Goal: Task Accomplishment & Management: Complete application form

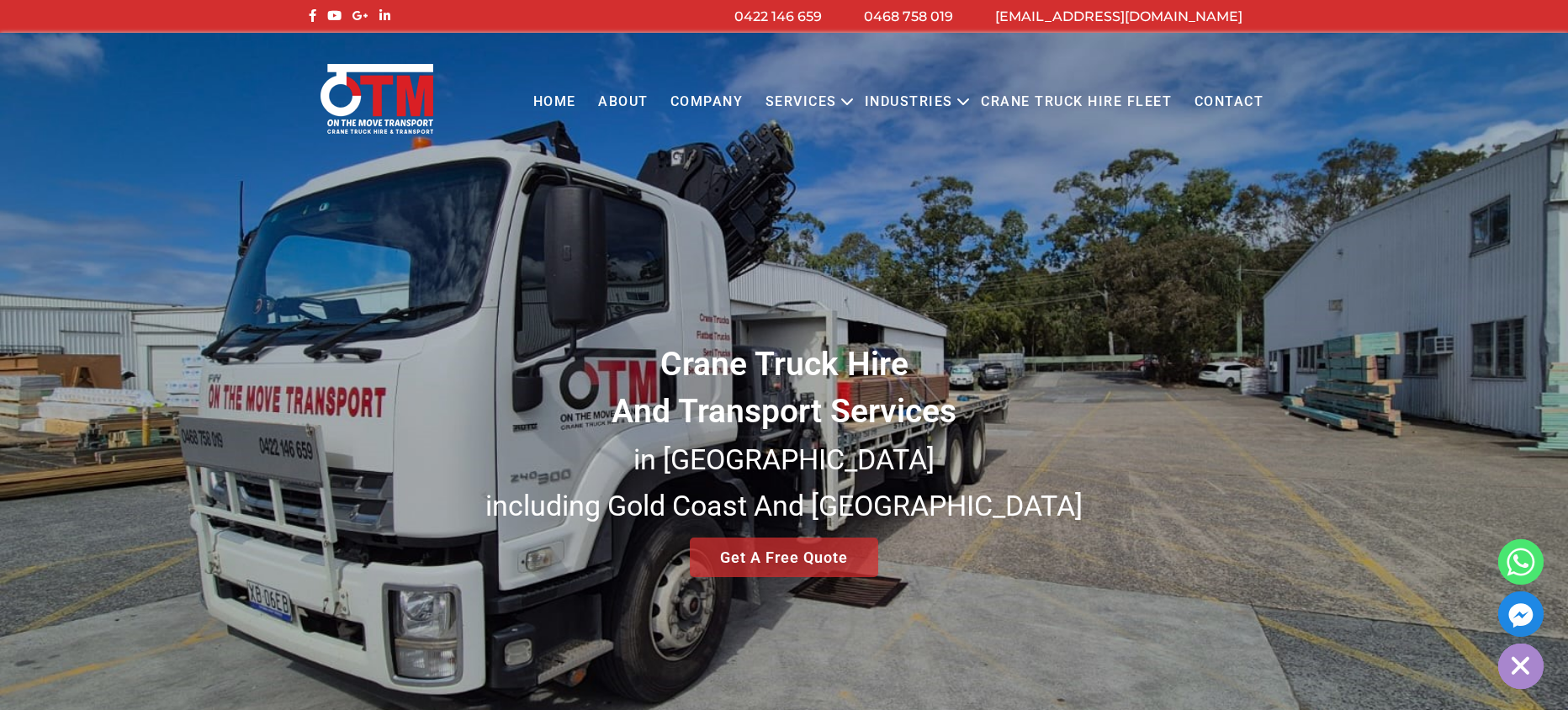
click at [824, 104] on link "Services" at bounding box center [802, 102] width 93 height 47
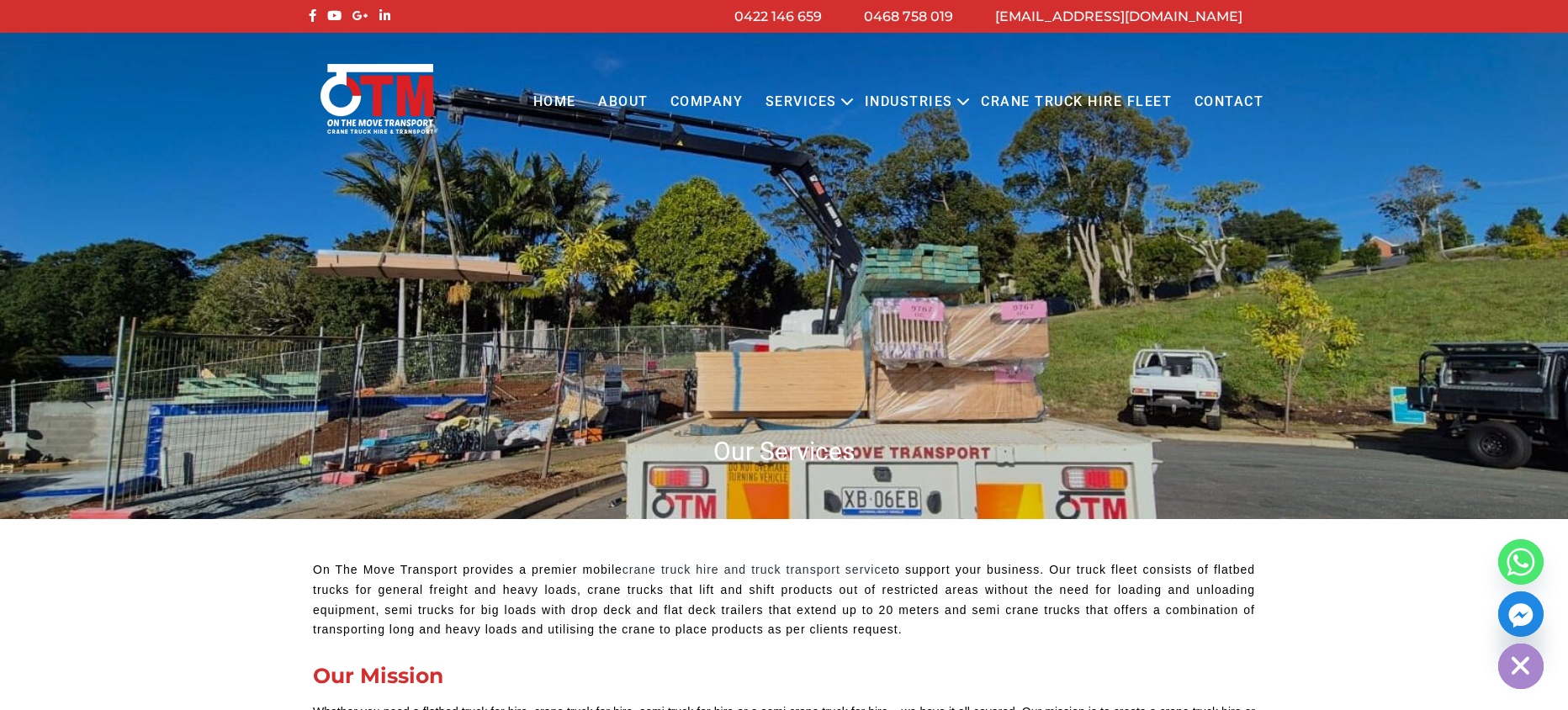
click at [1237, 100] on link "Contact" at bounding box center [1229, 102] width 92 height 47
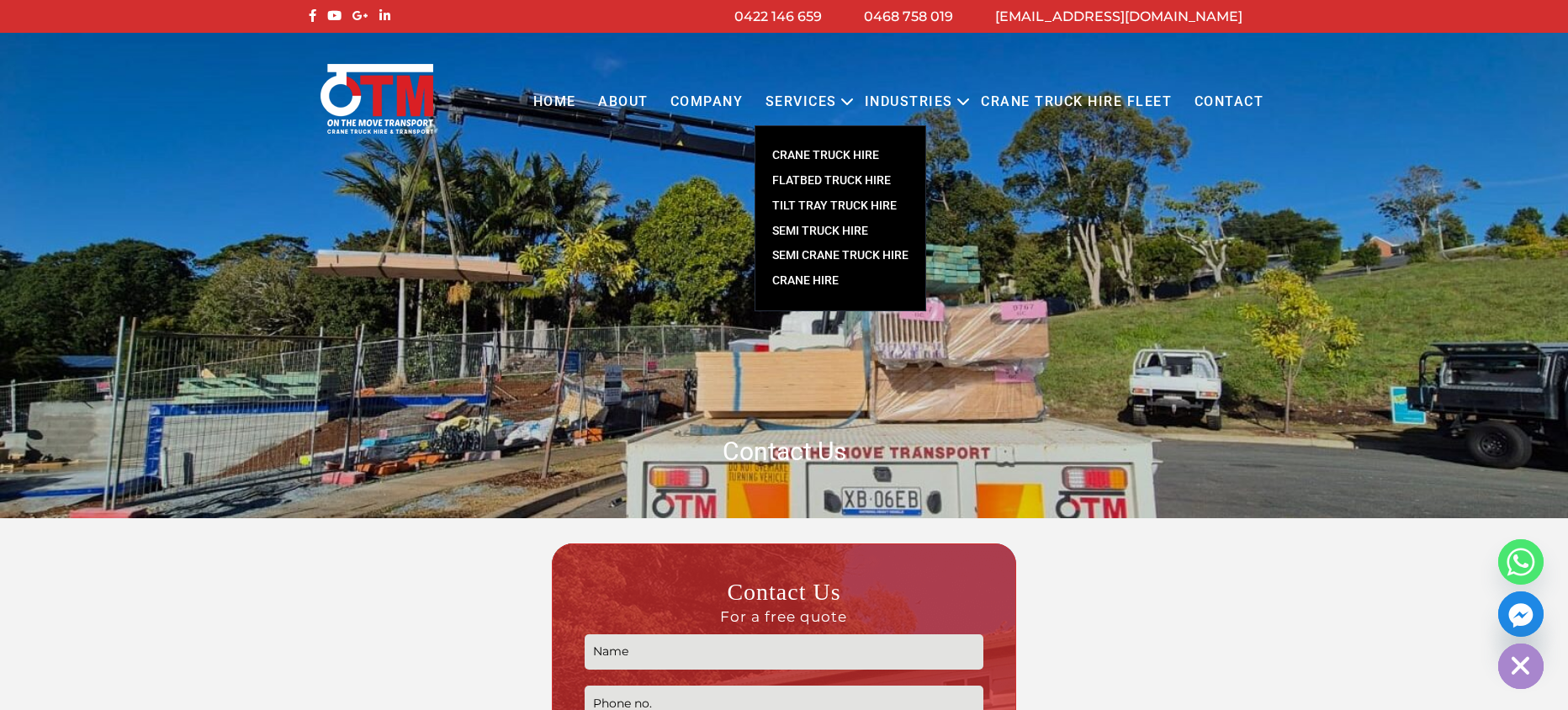
click at [816, 153] on link "CRANE TRUCK HIRE" at bounding box center [841, 155] width 170 height 25
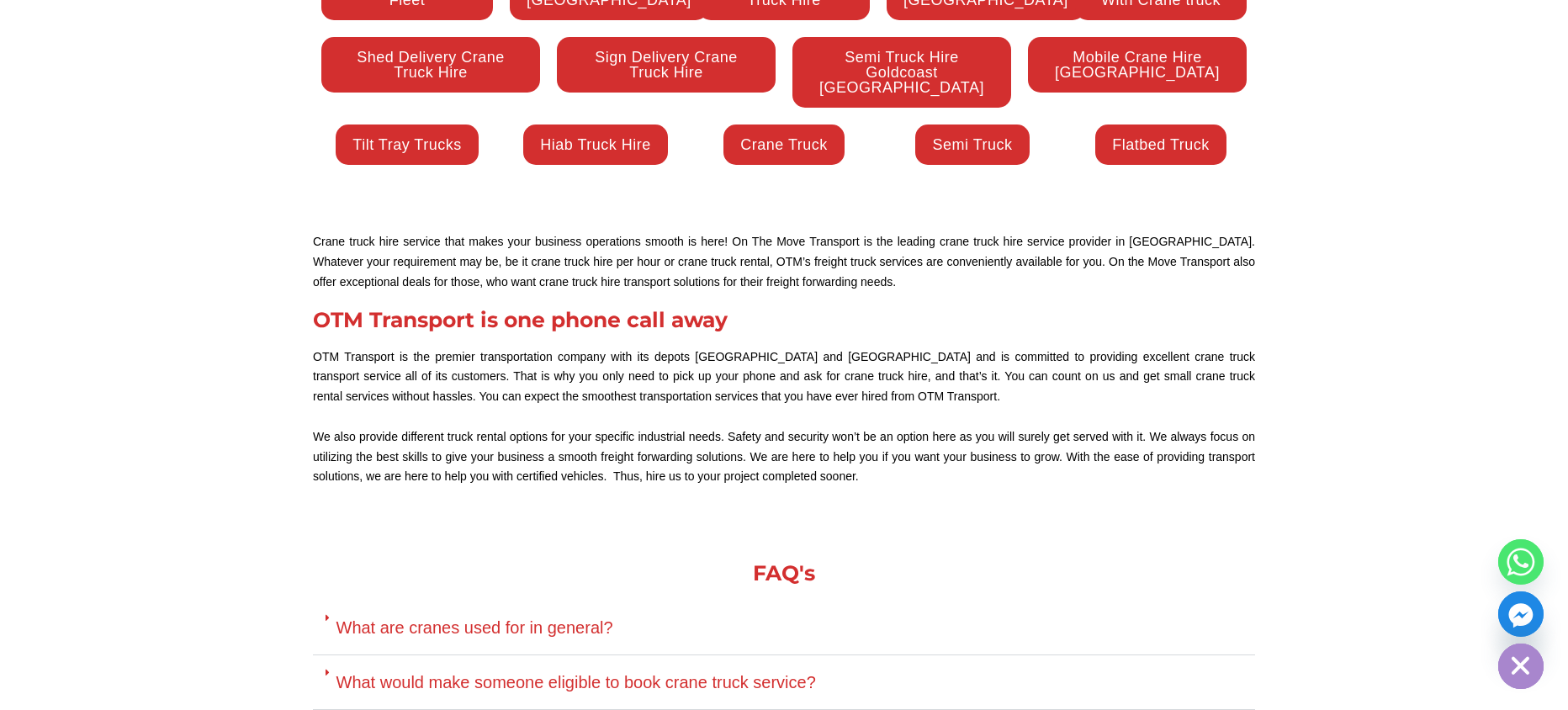
scroll to position [4459, 0]
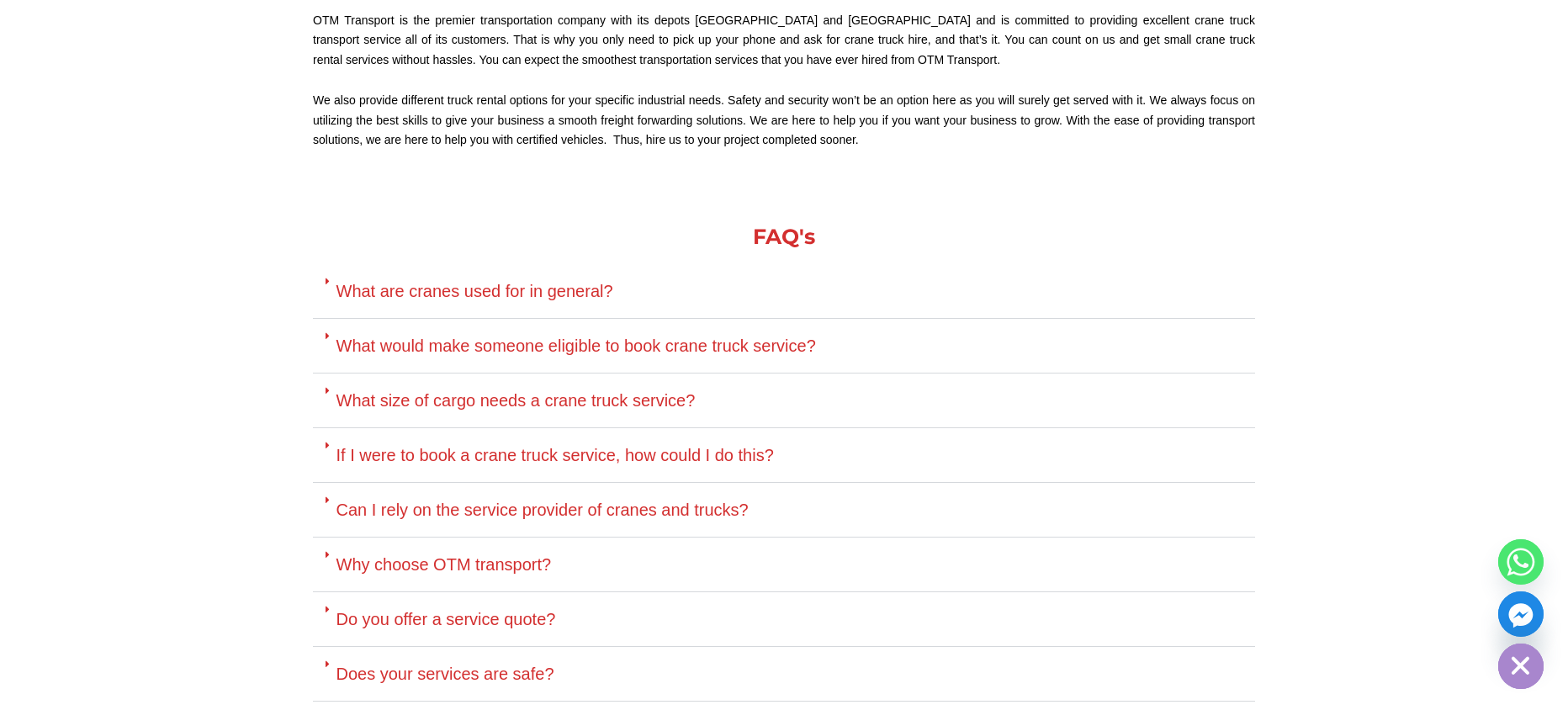
click at [700, 446] on link "If I were to book a crane truck service, how could I do this?" at bounding box center [555, 455] width 438 height 18
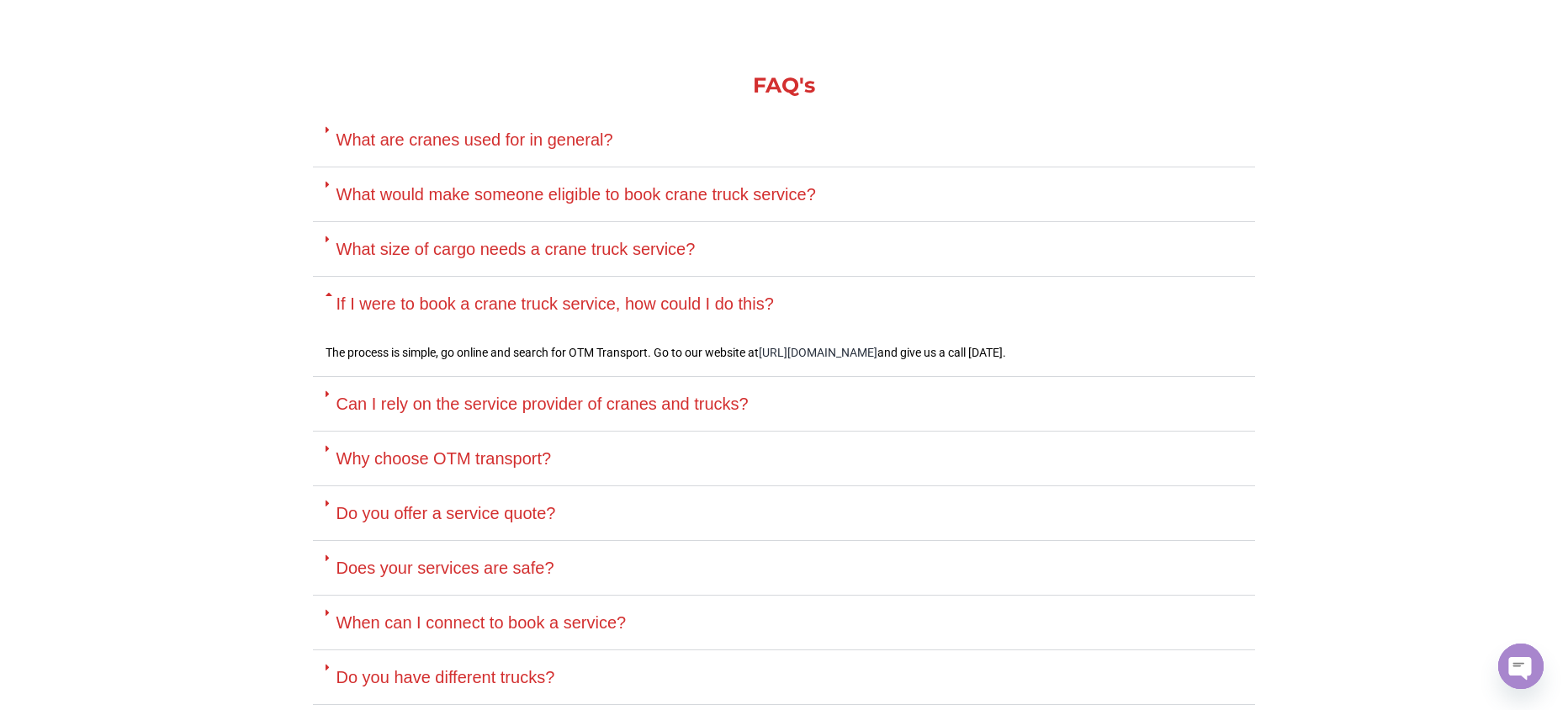
scroll to position [4627, 0]
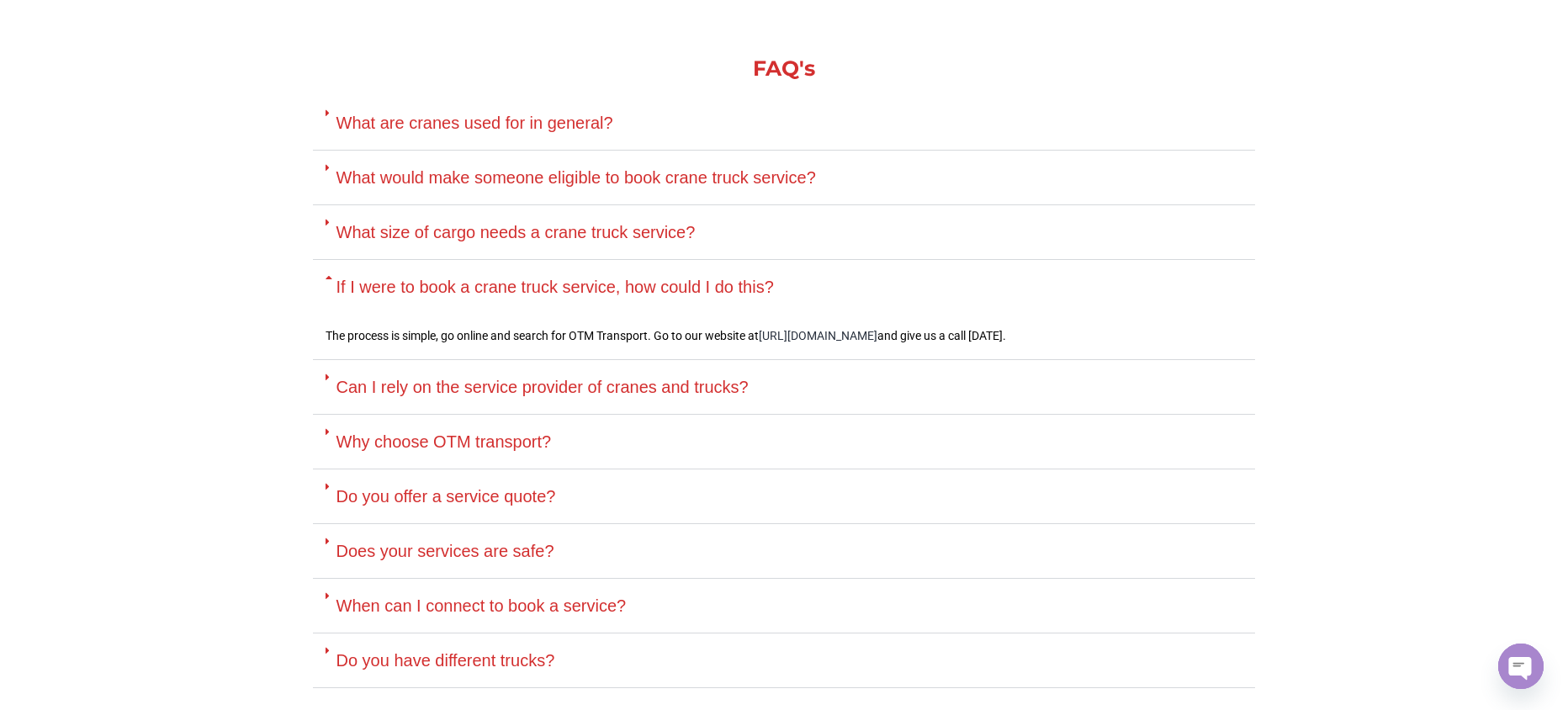
click at [707, 360] on div "Can I rely on the service provider of cranes and trucks?" at bounding box center [784, 387] width 943 height 54
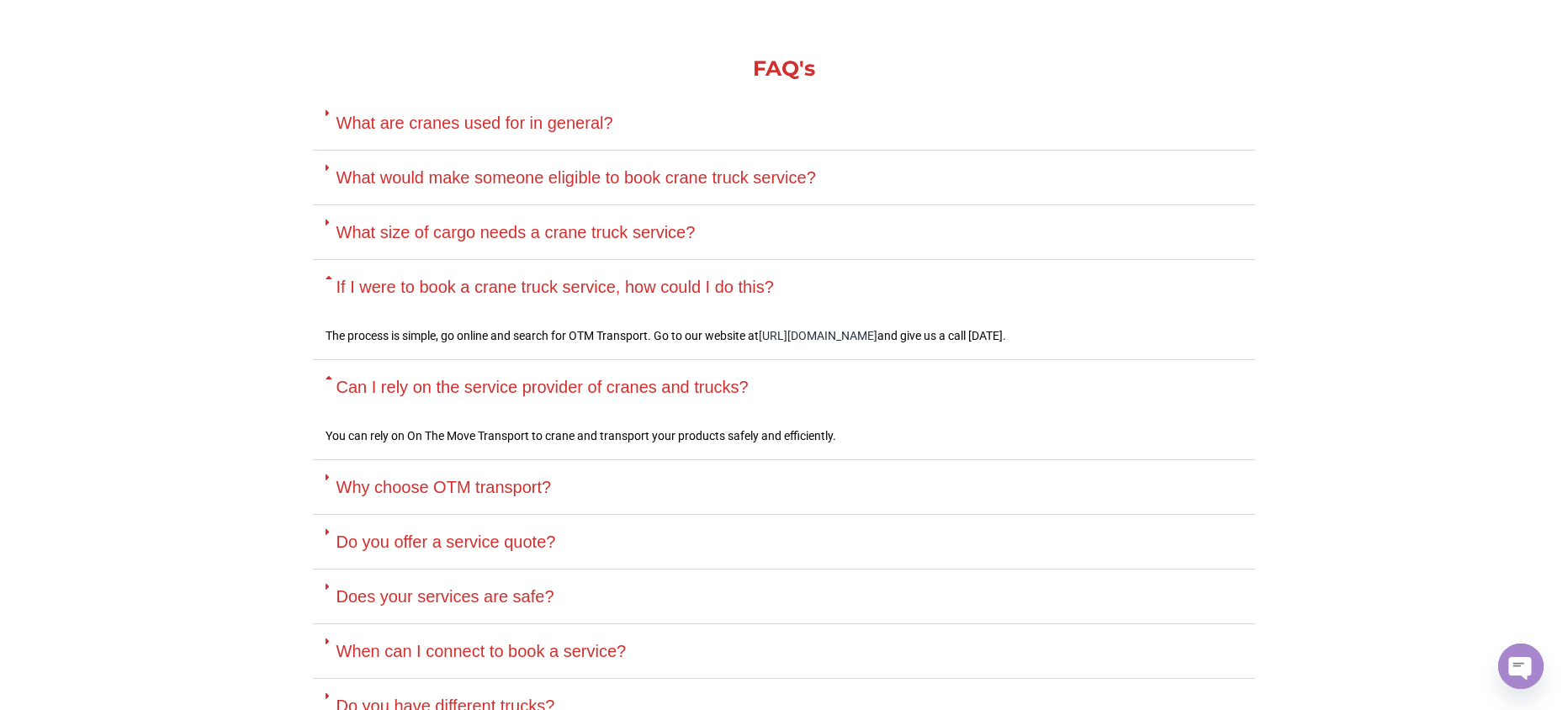
click at [520, 477] on link "Why choose OTM transport?" at bounding box center [444, 486] width 215 height 18
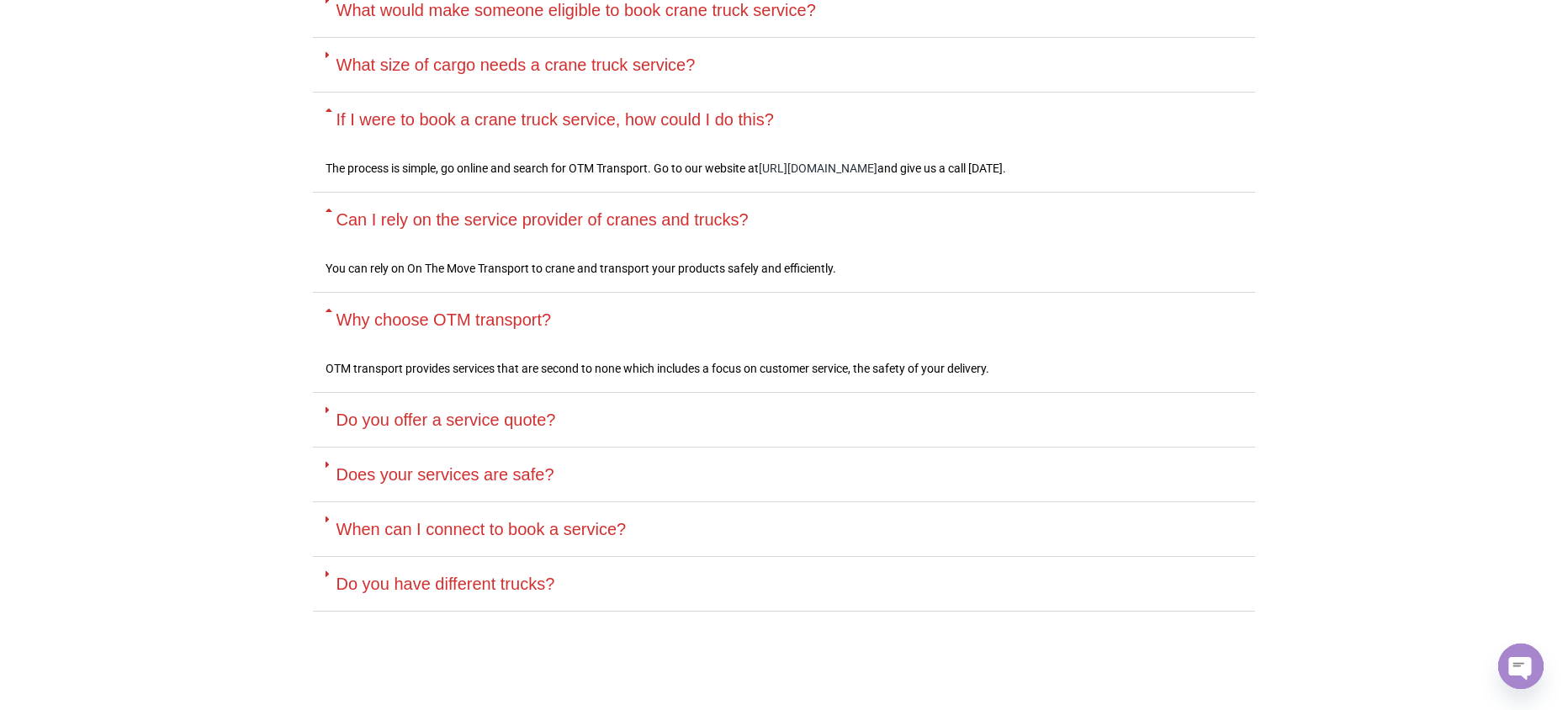
scroll to position [4796, 0]
click at [522, 410] on link "Do you offer a service quote?" at bounding box center [446, 418] width 219 height 18
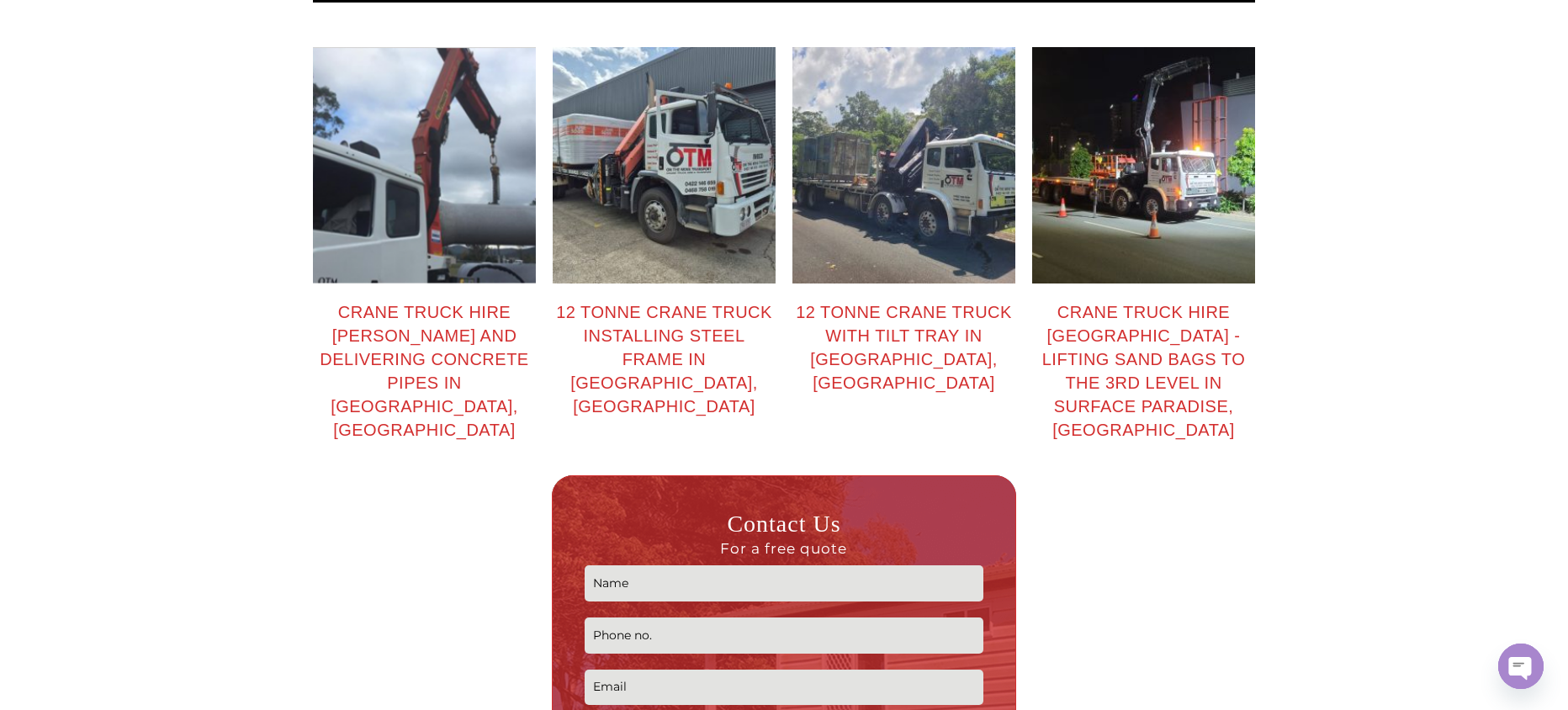
scroll to position [2667, 0]
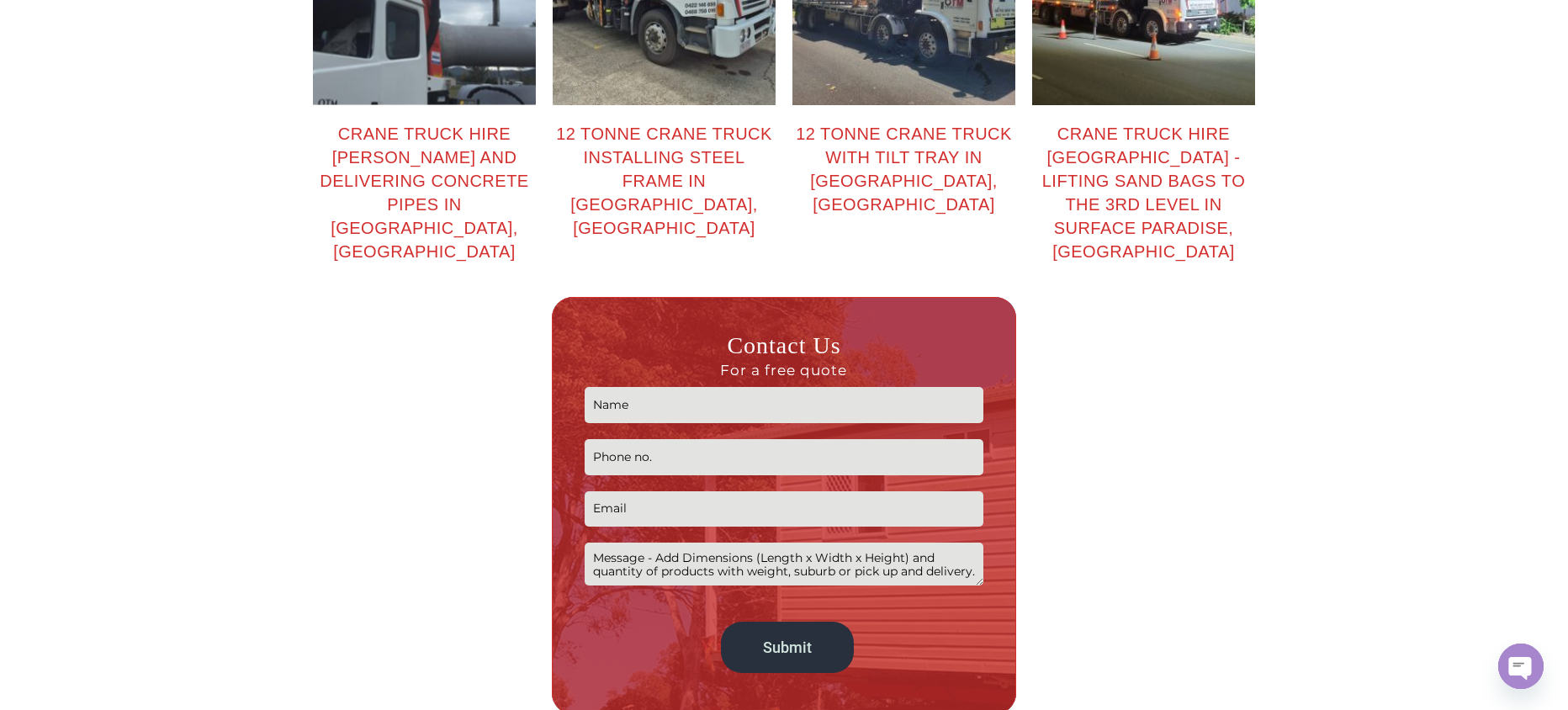
click at [747, 542] on textarea "Contact form" at bounding box center [784, 563] width 398 height 43
click at [734, 387] on input "Contact form" at bounding box center [784, 405] width 398 height 36
type input "Lilian"
type input "+6421598646"
click at [678, 492] on input "Contact form" at bounding box center [784, 510] width 398 height 36
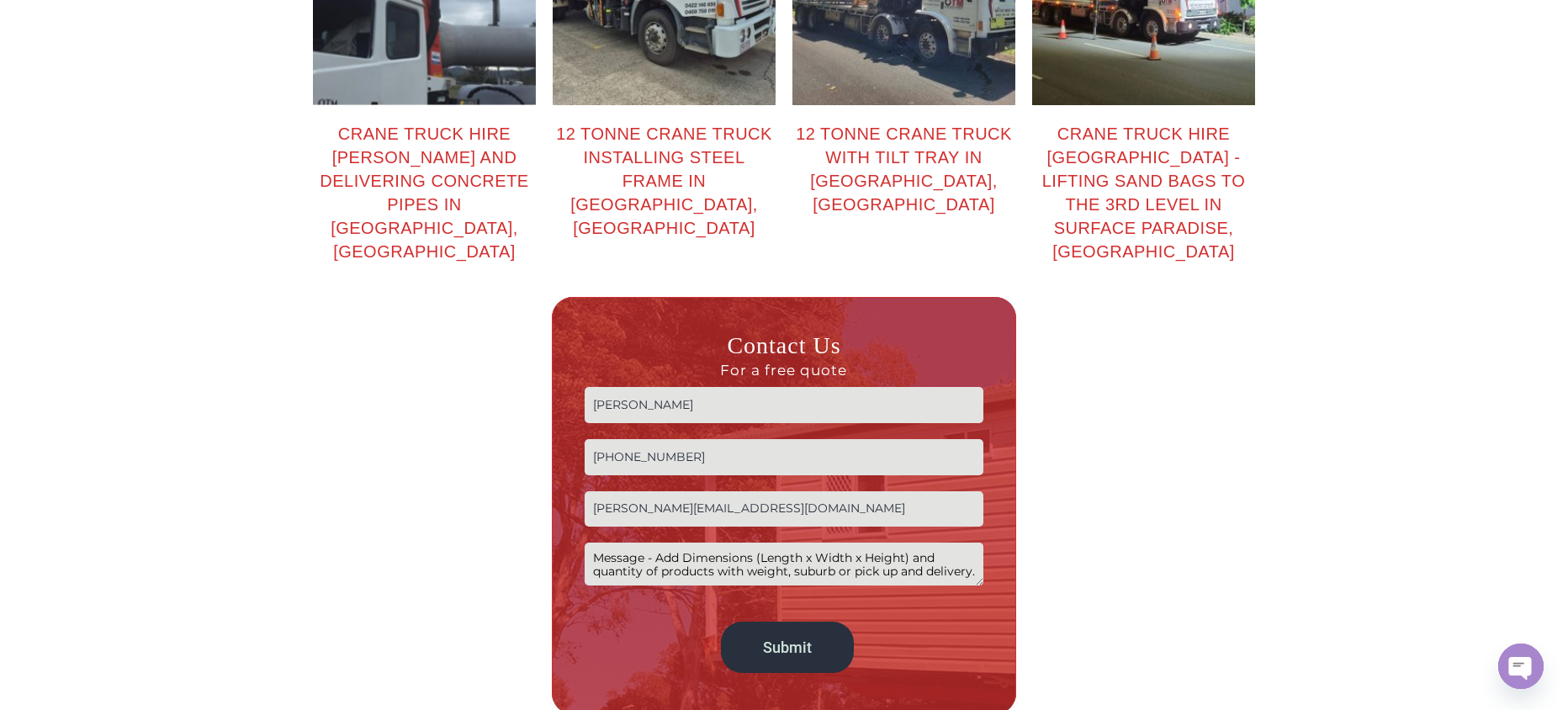
type input "lilian@trendzoutdoors.co.nz"
paste textarea "19 S W Rd, Beechmont QLD"
click at [619, 542] on textarea "Hi, Just after some initial pricing for a concrete fire lift in. We could have …" at bounding box center [784, 563] width 398 height 43
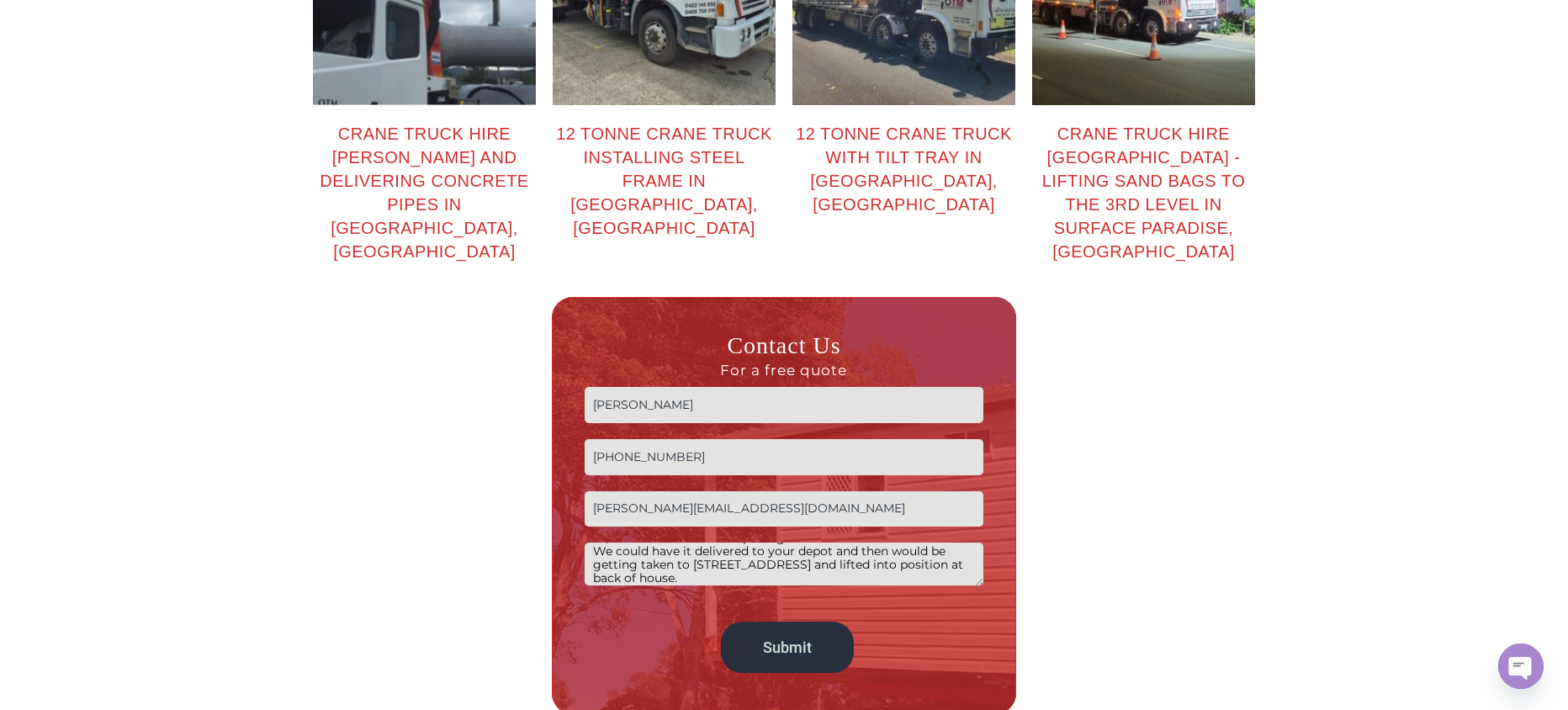
click at [773, 542] on textarea "Hi, Just after some initial pricing for a concrete fire lift in. We could have …" at bounding box center [784, 563] width 398 height 43
type textarea "Hi, Just after some initial pricing for a concrete fire lift in. We could have …"
click at [806, 621] on input "Submit" at bounding box center [788, 647] width 133 height 51
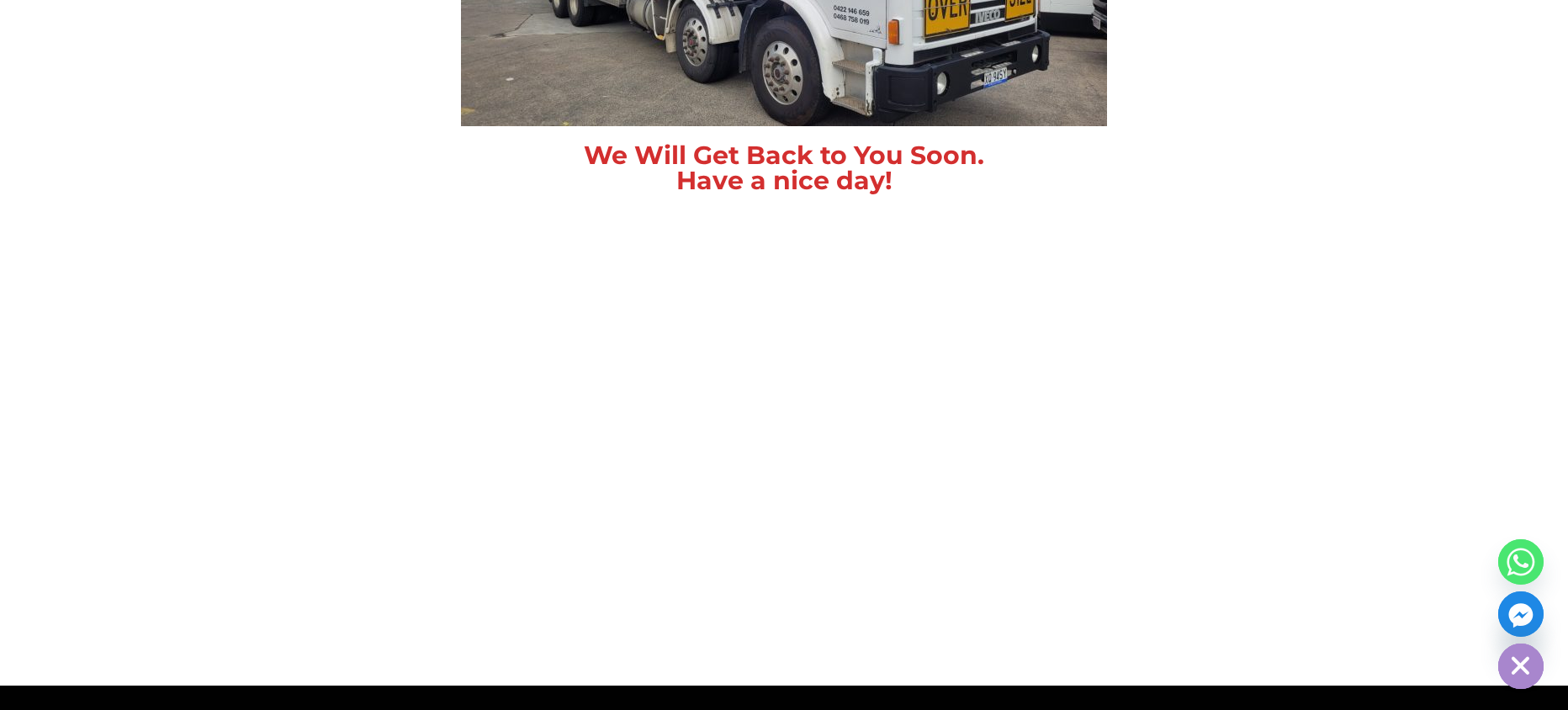
scroll to position [925, 0]
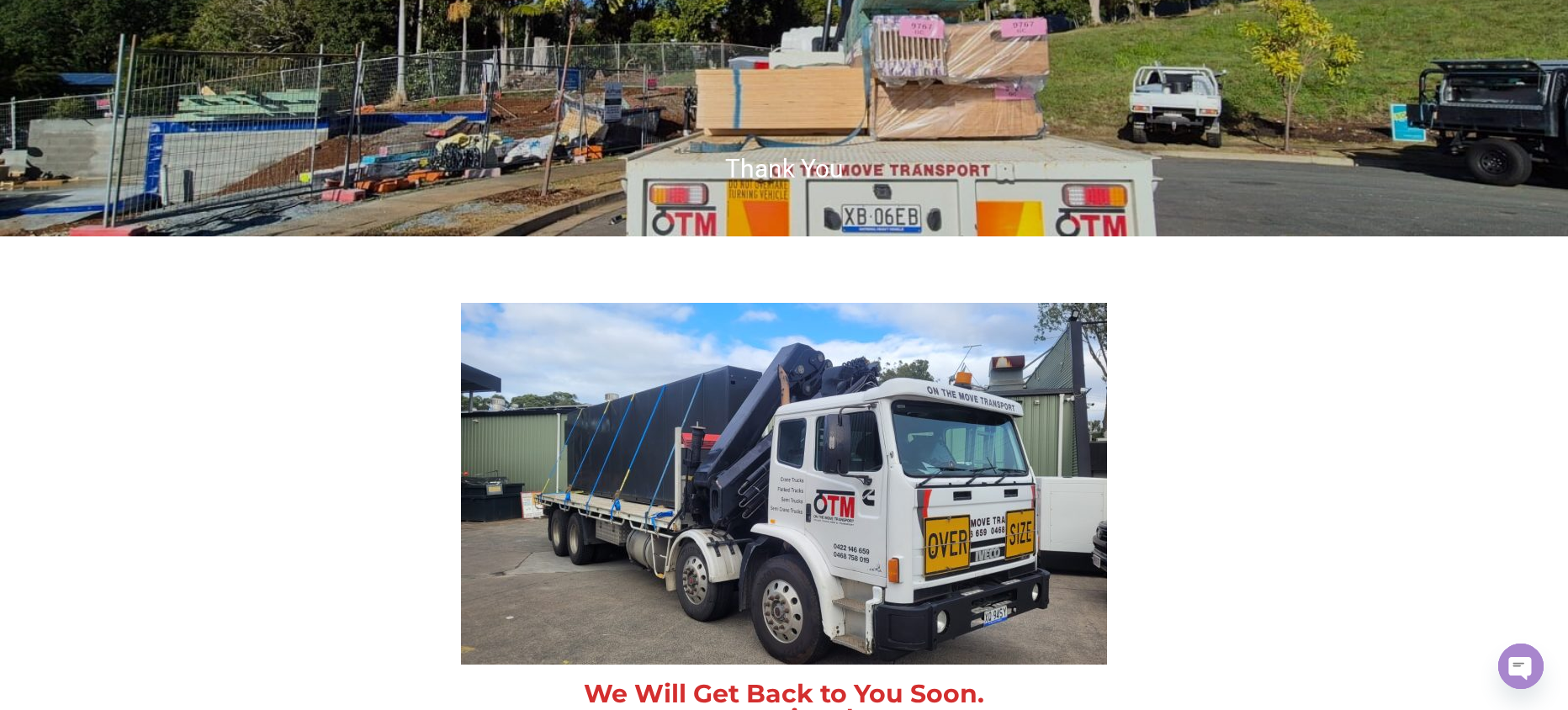
scroll to position [0, 0]
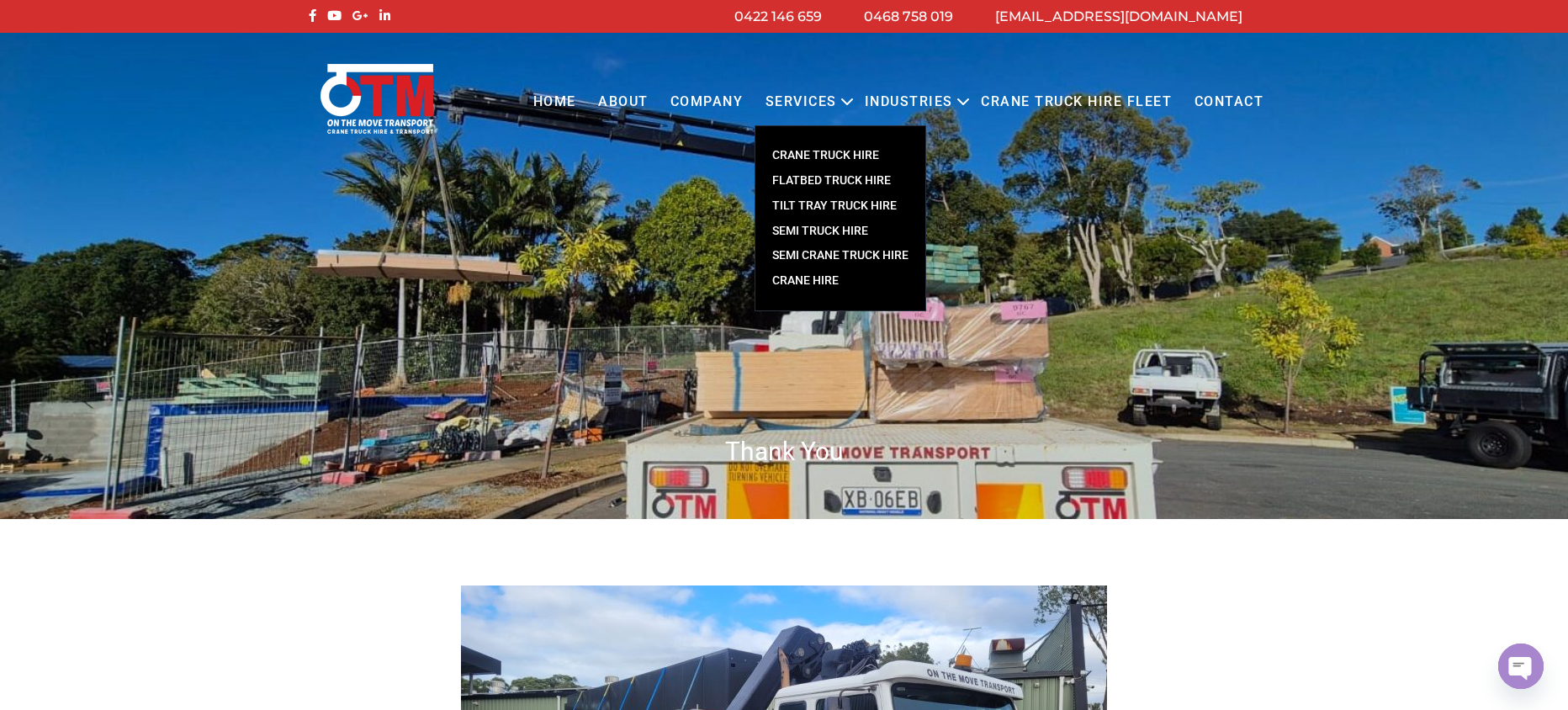
click at [836, 275] on link "Crane Hire" at bounding box center [841, 281] width 170 height 25
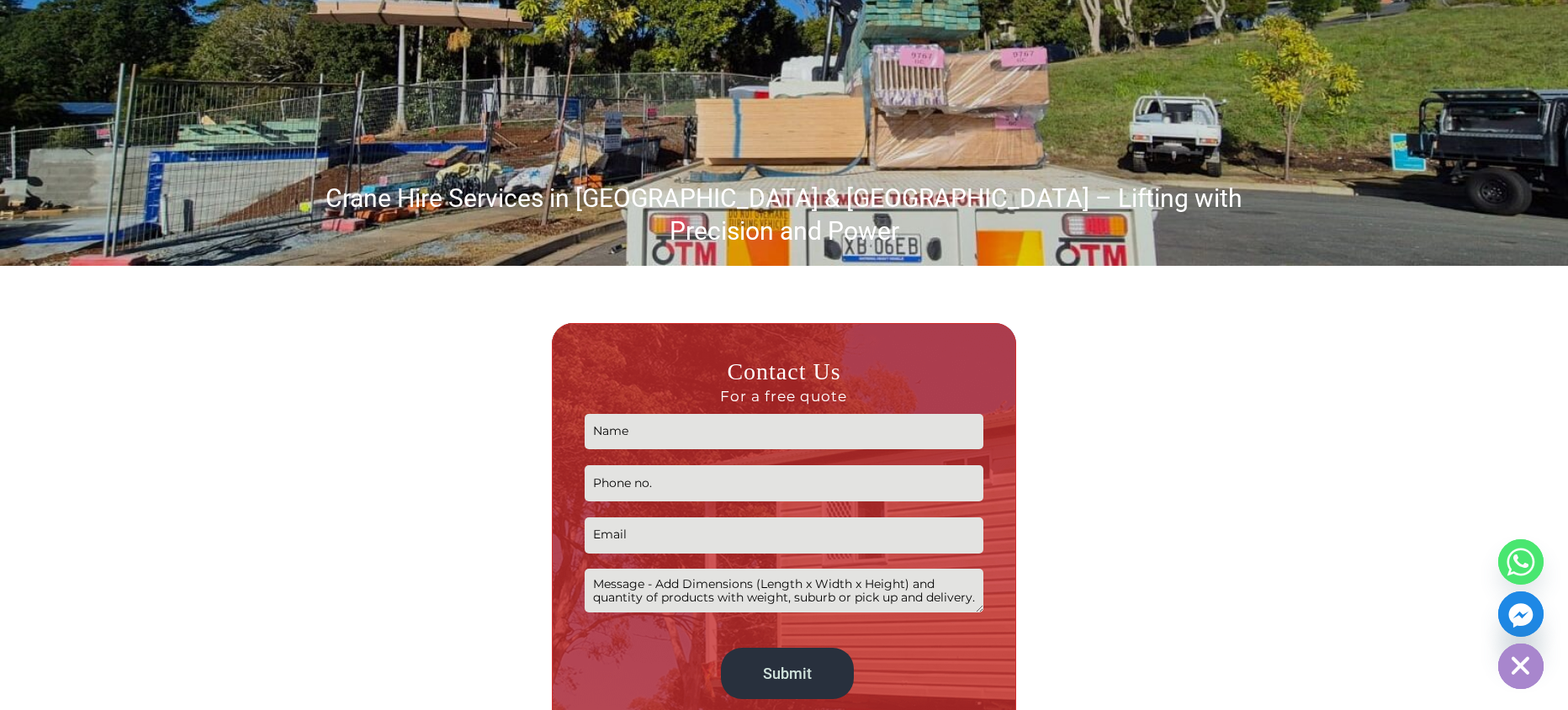
scroll to position [253, 0]
